Goal: Find specific page/section: Find specific page/section

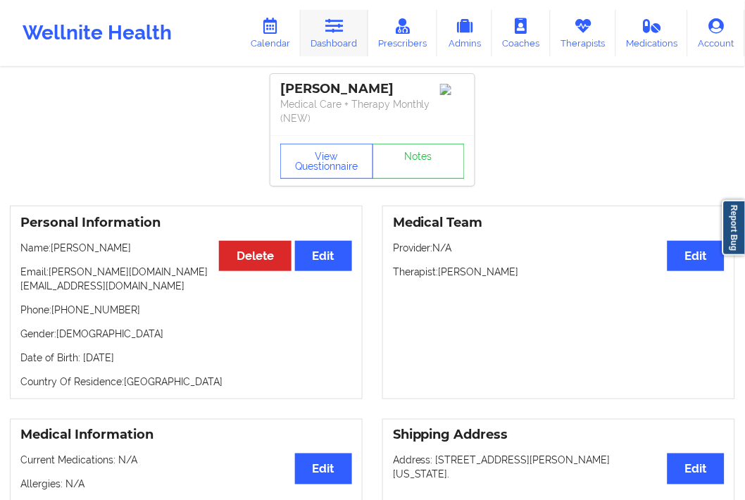
click at [341, 39] on link "Dashboard" at bounding box center [334, 33] width 68 height 46
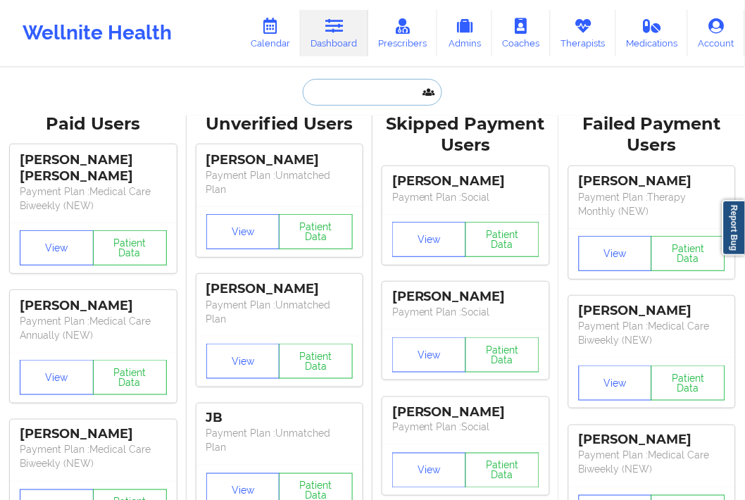
click at [353, 99] on input "text" at bounding box center [372, 92] width 139 height 27
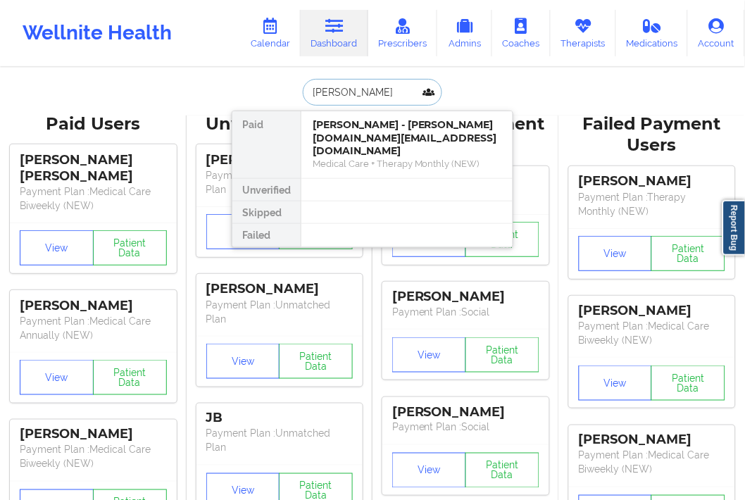
type input "[PERSON_NAME]"
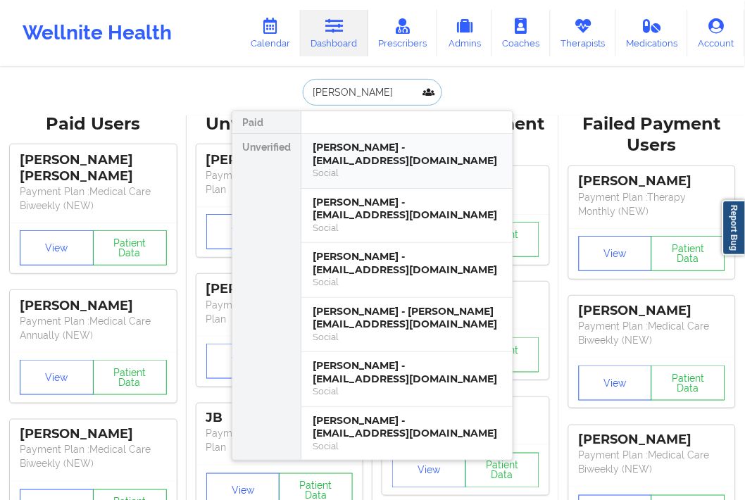
click at [354, 148] on div "[PERSON_NAME] - [EMAIL_ADDRESS][DOMAIN_NAME]" at bounding box center [406, 154] width 189 height 26
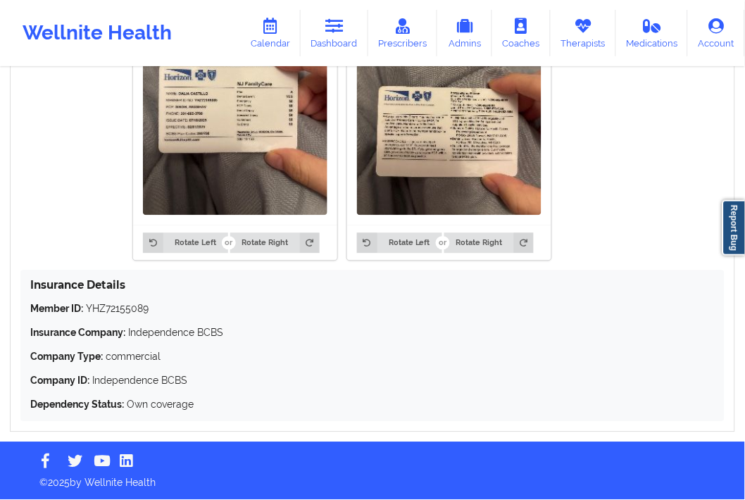
scroll to position [884, 0]
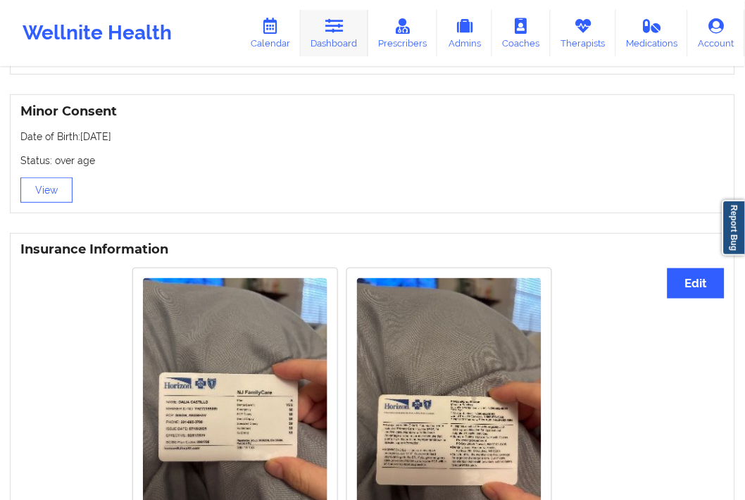
click at [353, 21] on link "Dashboard" at bounding box center [334, 33] width 68 height 46
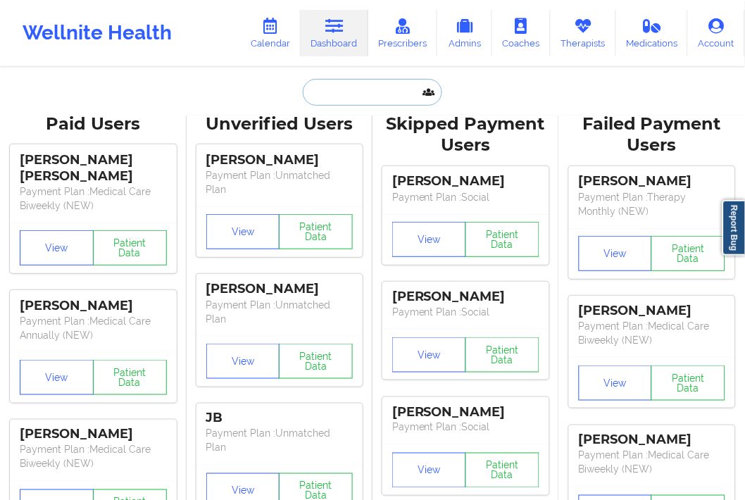
click at [332, 94] on input "text" at bounding box center [372, 92] width 139 height 27
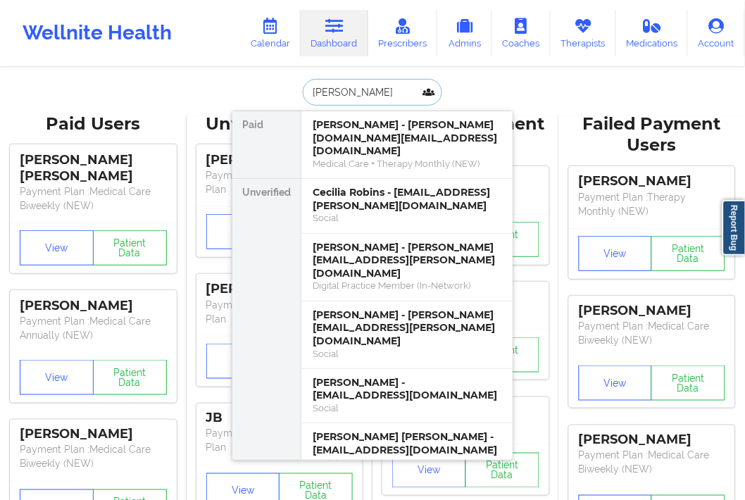
type input "[PERSON_NAME]"
click at [346, 129] on div "[PERSON_NAME] - [PERSON_NAME][DOMAIN_NAME][EMAIL_ADDRESS][DOMAIN_NAME]" at bounding box center [406, 137] width 189 height 39
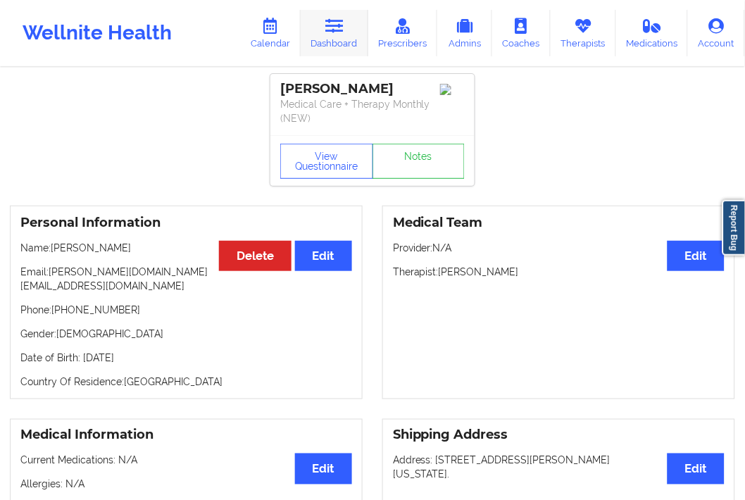
click at [341, 12] on link "Dashboard" at bounding box center [334, 33] width 68 height 46
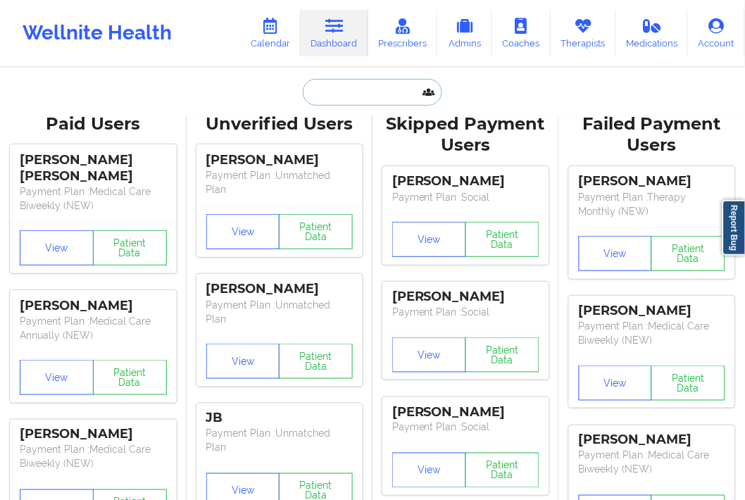
click at [321, 83] on input "text" at bounding box center [372, 92] width 139 height 27
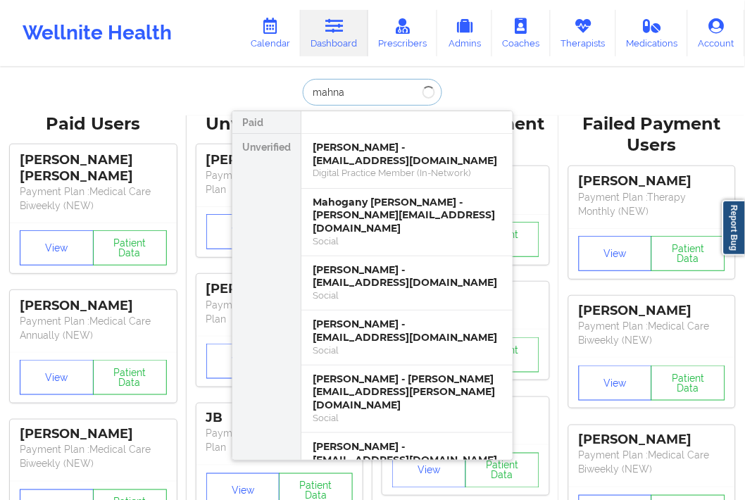
type input "[PERSON_NAME]"
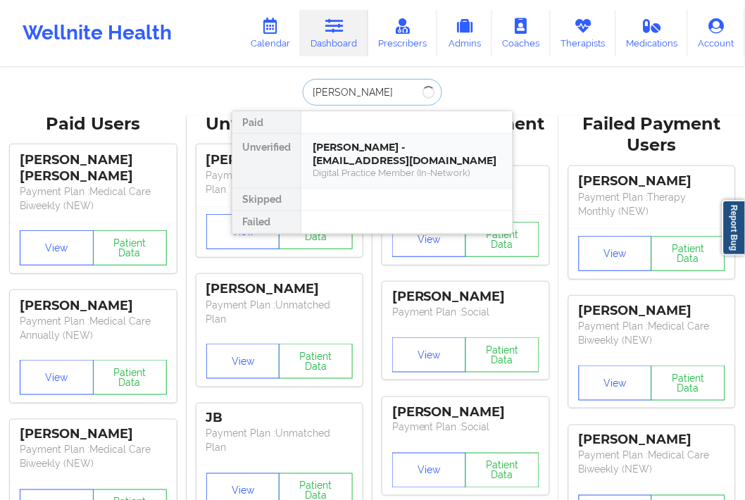
click at [346, 146] on div "[PERSON_NAME] - [EMAIL_ADDRESS][DOMAIN_NAME]" at bounding box center [406, 154] width 189 height 26
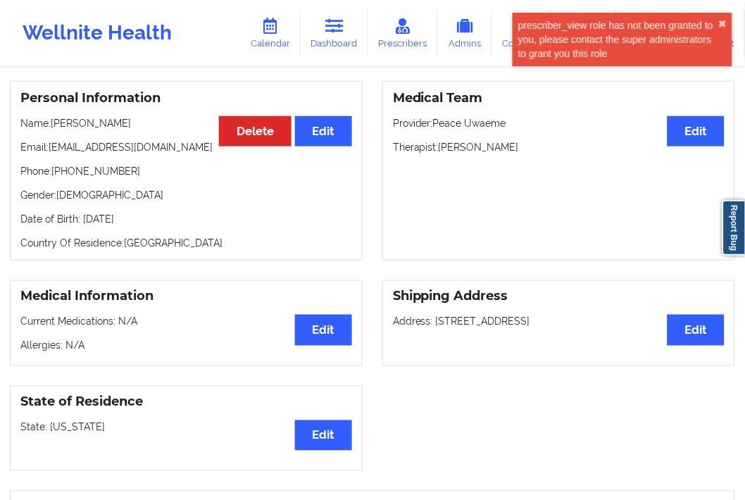
scroll to position [97, 0]
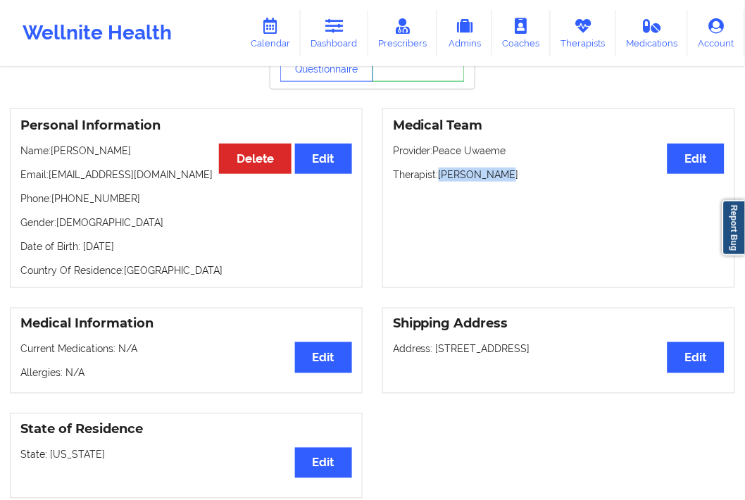
drag, startPoint x: 446, startPoint y: 172, endPoint x: 504, endPoint y: 176, distance: 57.8
click at [504, 176] on p "Therapist: [PERSON_NAME]" at bounding box center [558, 174] width 331 height 14
copy p "[PERSON_NAME]"
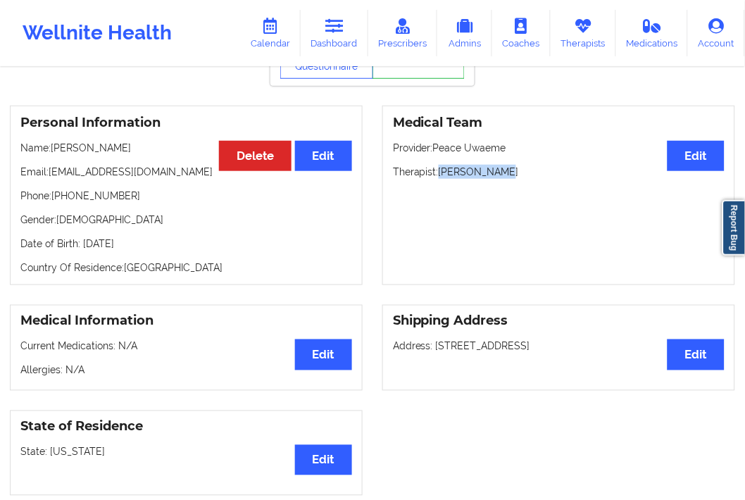
scroll to position [0, 0]
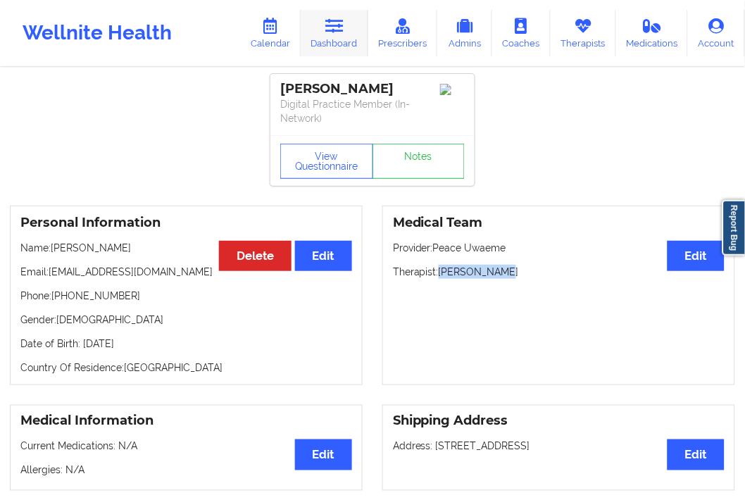
click at [329, 23] on icon at bounding box center [334, 25] width 18 height 15
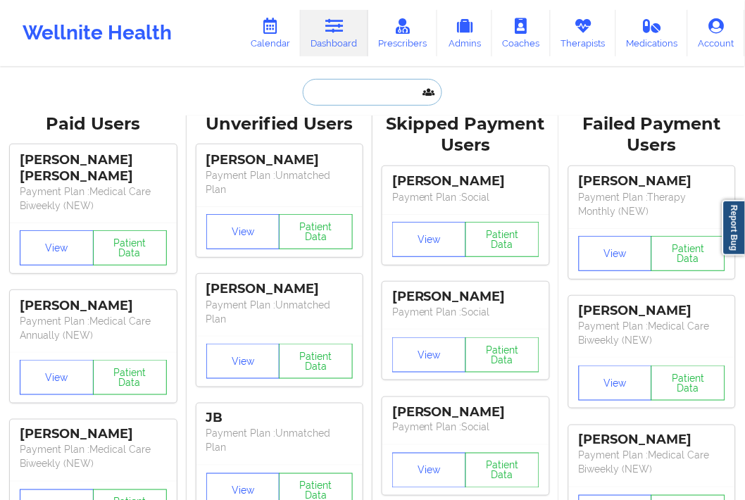
click at [336, 94] on input "text" at bounding box center [372, 92] width 139 height 27
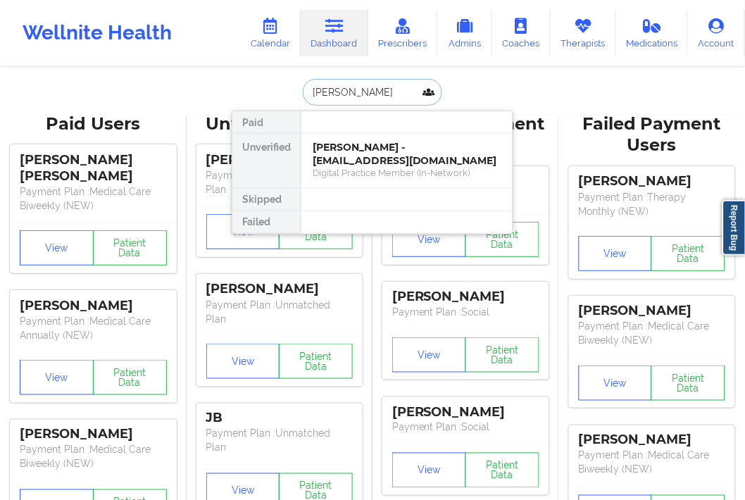
type input "ALYSSA BELLE"
click at [343, 145] on div "[PERSON_NAME] - [EMAIL_ADDRESS][DOMAIN_NAME]" at bounding box center [406, 154] width 189 height 26
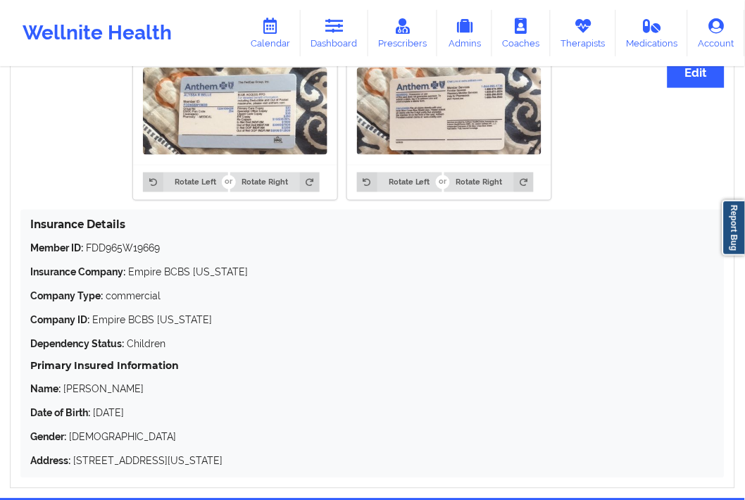
scroll to position [782, 0]
